Goal: Transaction & Acquisition: Obtain resource

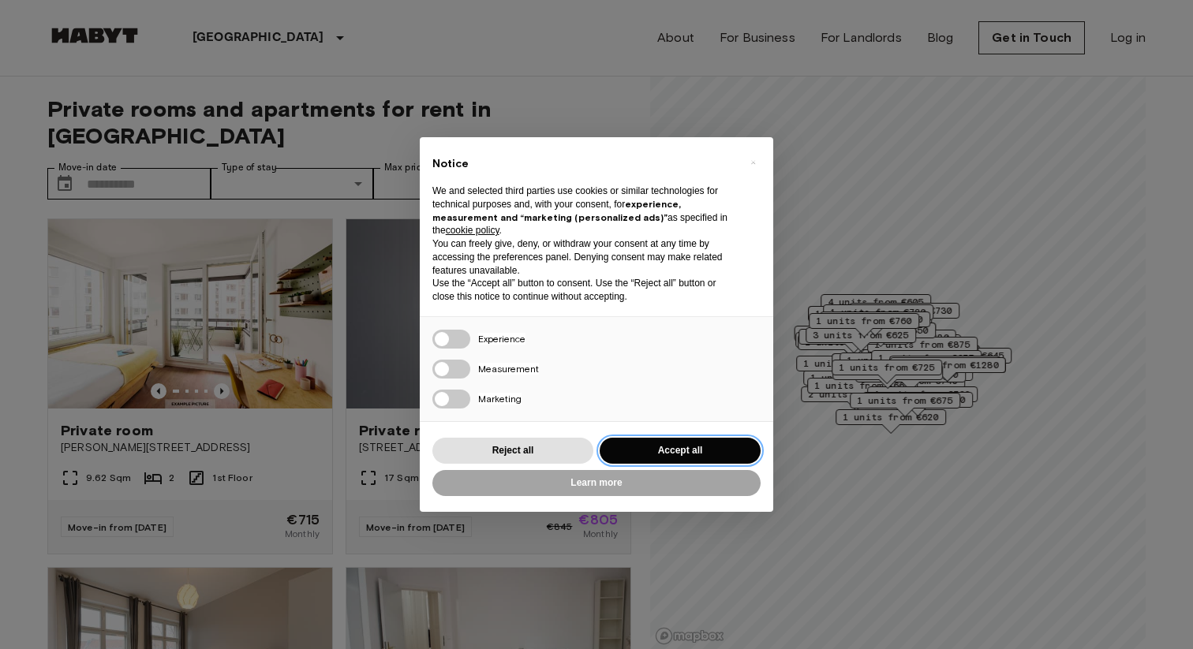
click at [684, 443] on button "Accept all" at bounding box center [679, 451] width 161 height 26
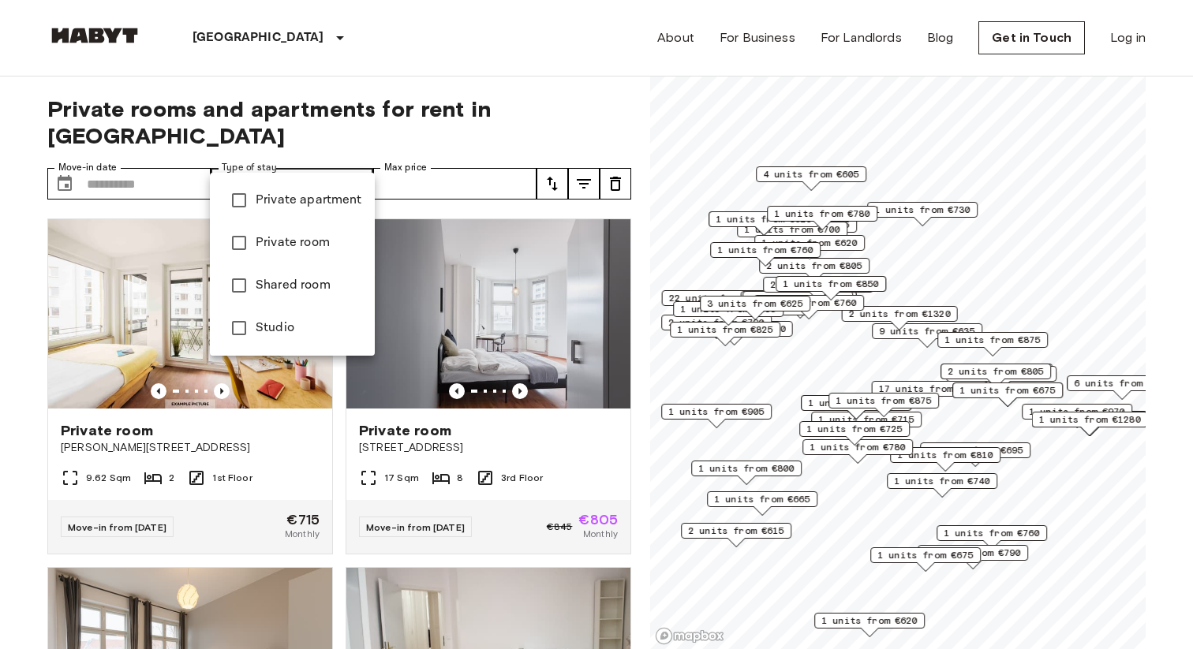
click at [328, 110] on div at bounding box center [596, 324] width 1193 height 649
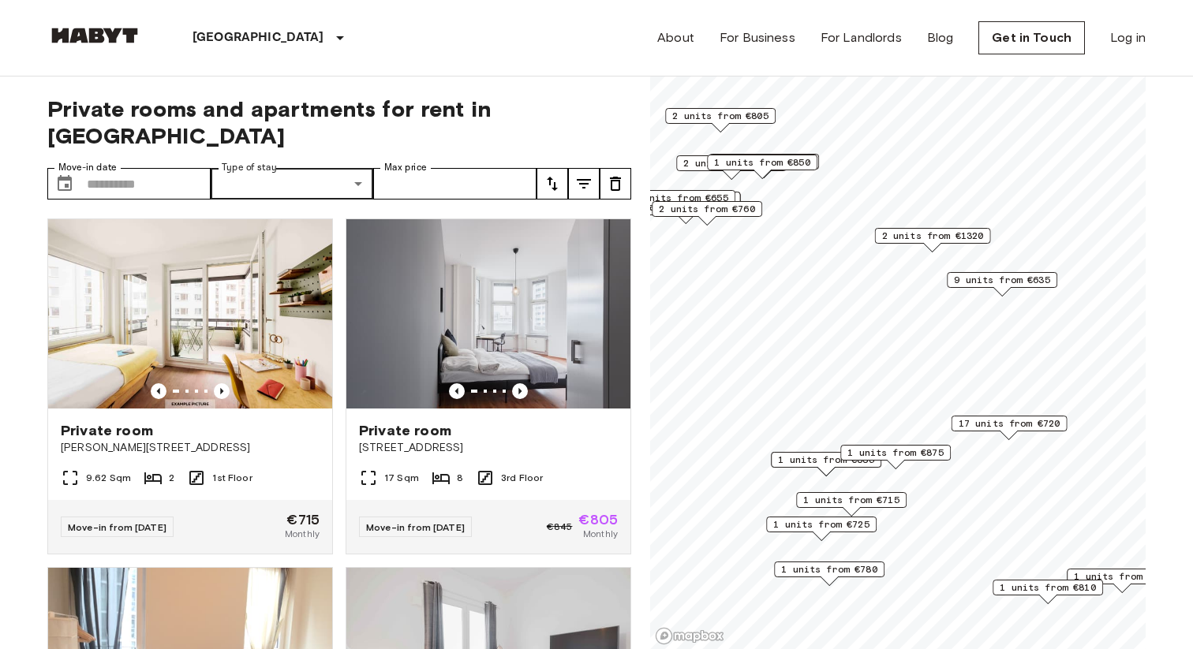
click at [995, 420] on span "17 units from €720" at bounding box center [1009, 423] width 102 height 14
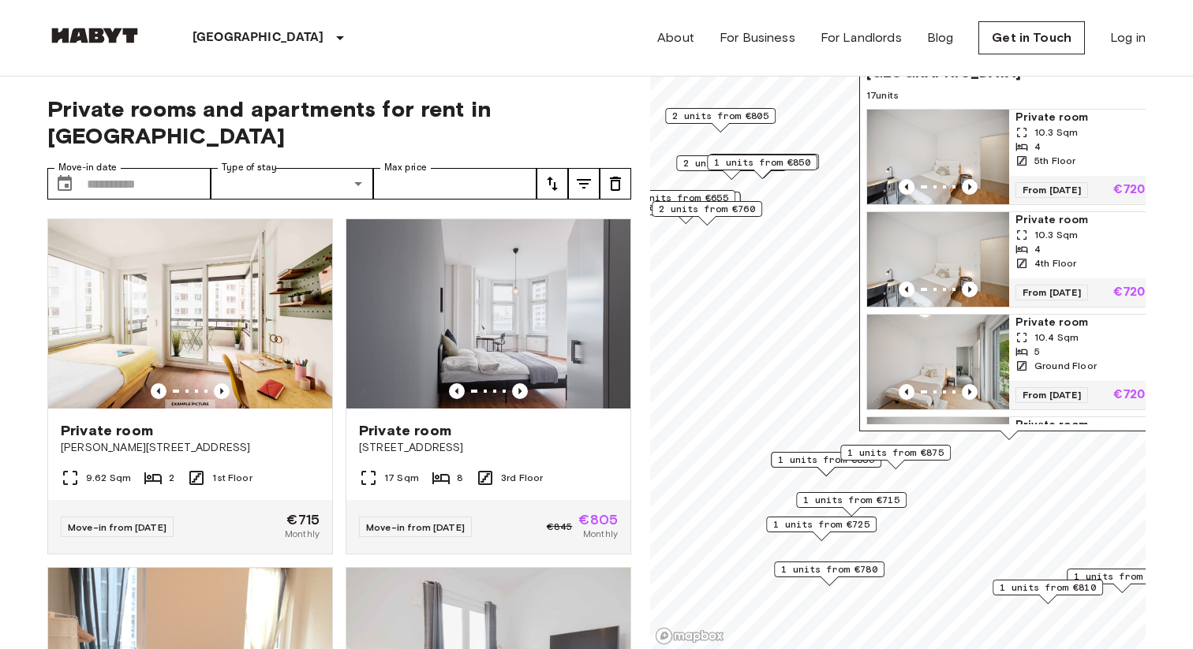
click at [905, 447] on span "1 units from €875" at bounding box center [895, 453] width 96 height 14
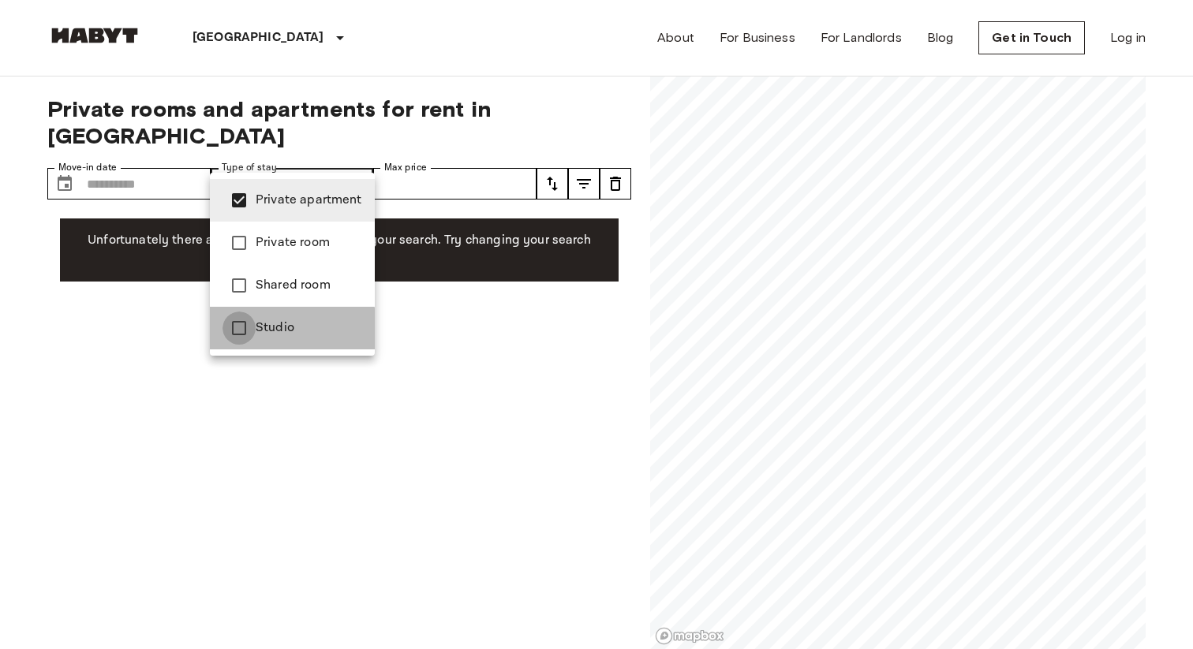
type input "**********"
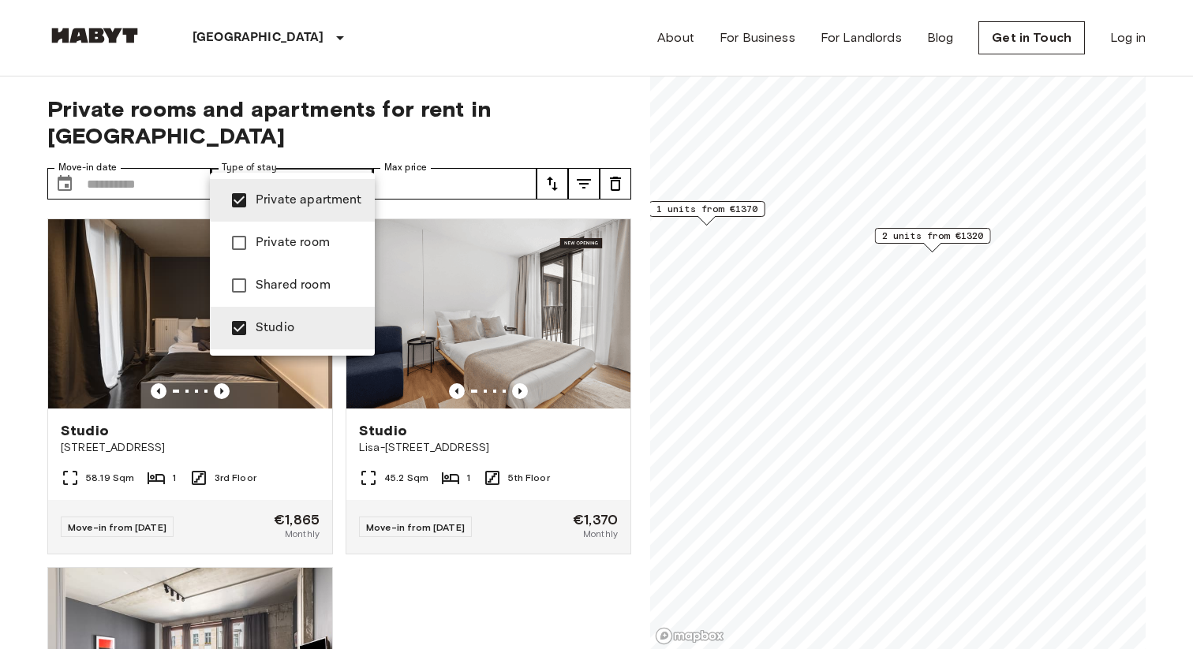
click at [372, 94] on div at bounding box center [596, 324] width 1193 height 649
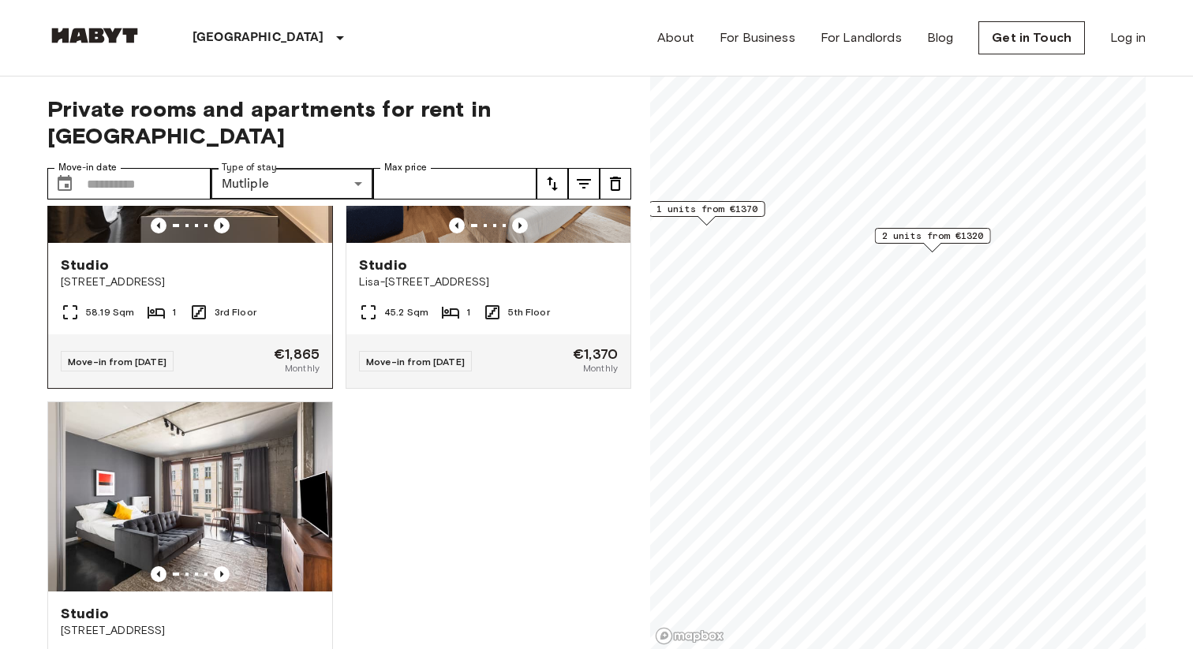
scroll to position [258, 0]
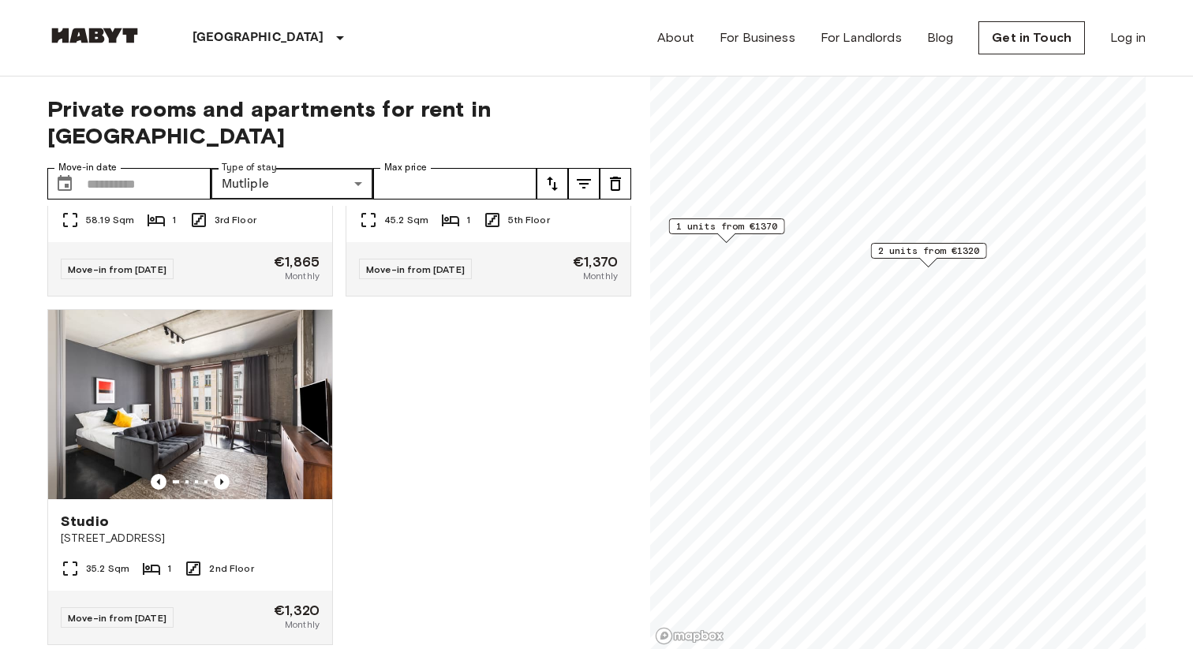
click at [938, 252] on span "2 units from €1320" at bounding box center [929, 251] width 102 height 14
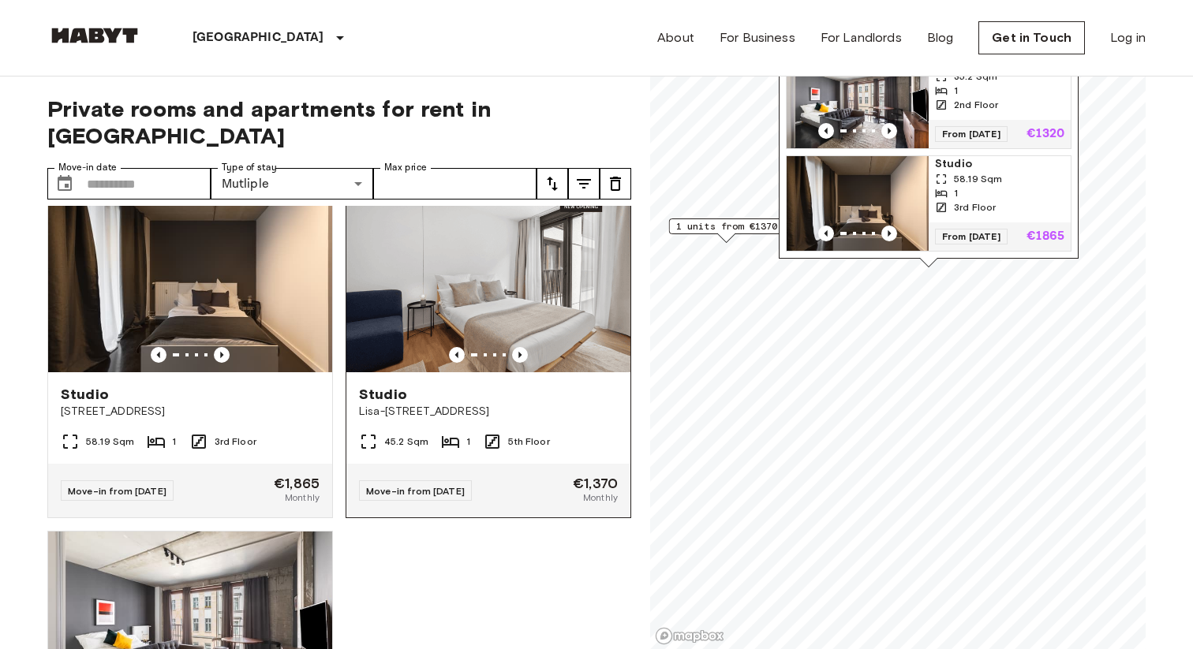
scroll to position [0, 0]
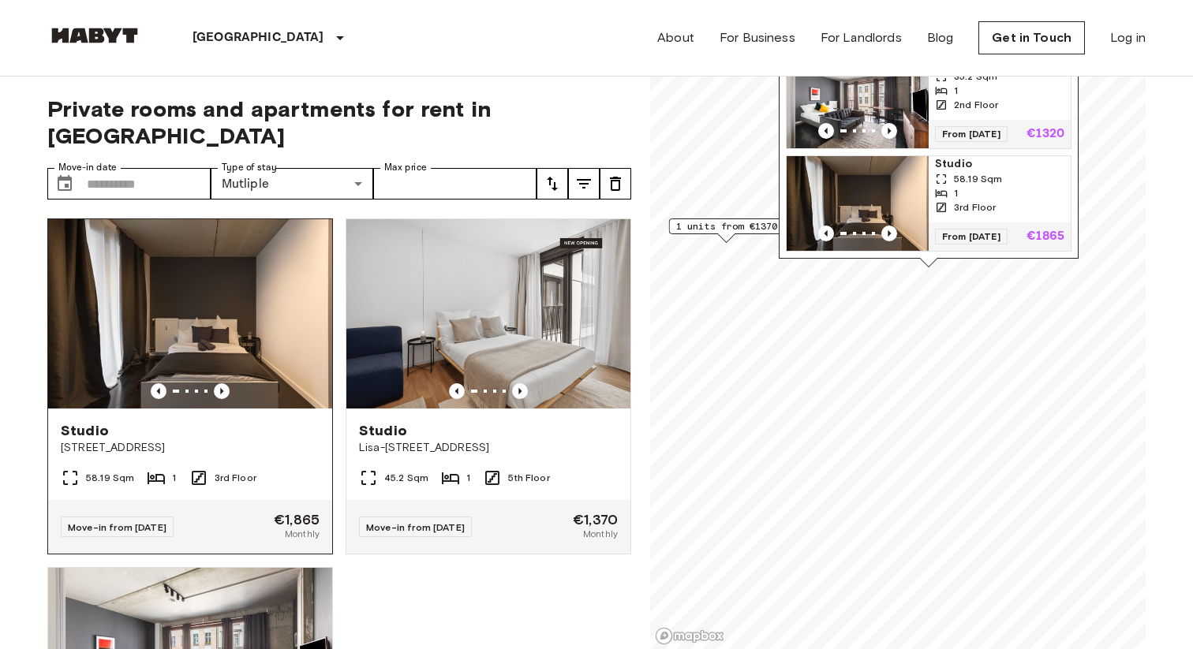
click at [212, 312] on img at bounding box center [190, 313] width 284 height 189
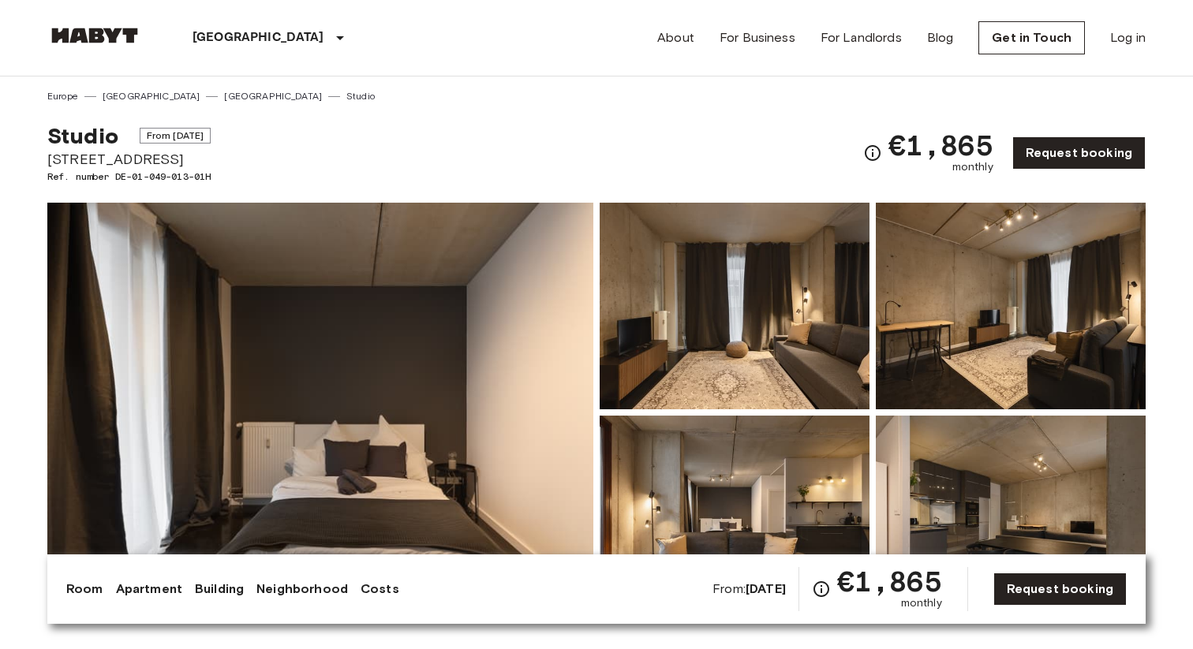
click at [490, 288] on img at bounding box center [320, 413] width 546 height 420
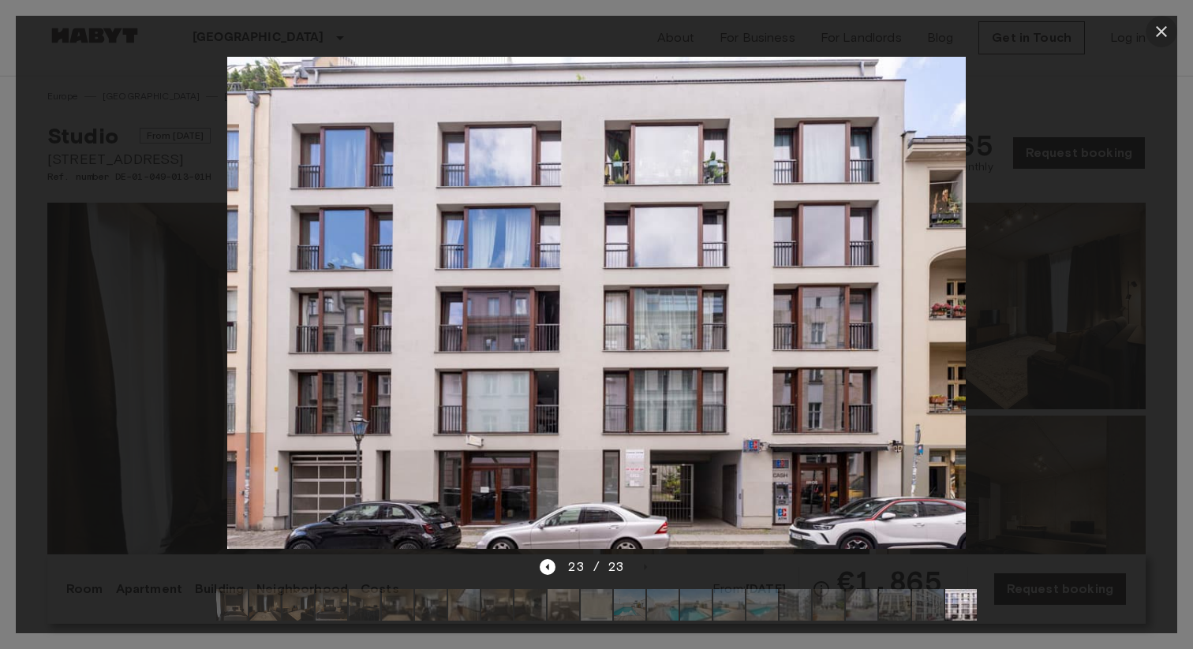
click at [1166, 31] on icon "button" at bounding box center [1161, 31] width 19 height 19
